Goal: Use online tool/utility: Use online tool/utility

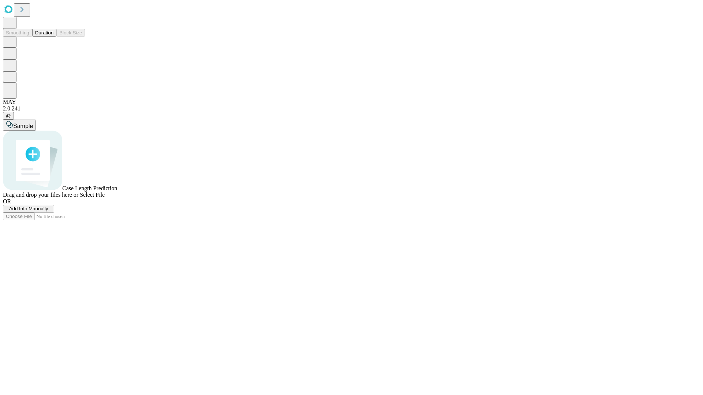
click at [53, 37] on button "Duration" at bounding box center [44, 33] width 24 height 8
click at [33, 123] on span "Sample" at bounding box center [23, 126] width 20 height 6
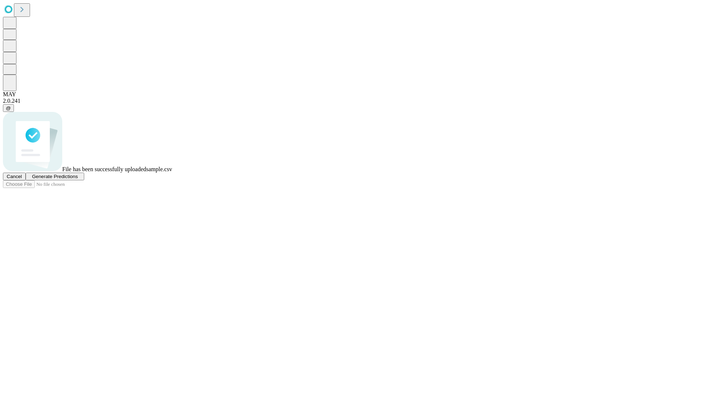
click at [78, 179] on span "Generate Predictions" at bounding box center [55, 176] width 46 height 5
